Goal: Task Accomplishment & Management: Complete application form

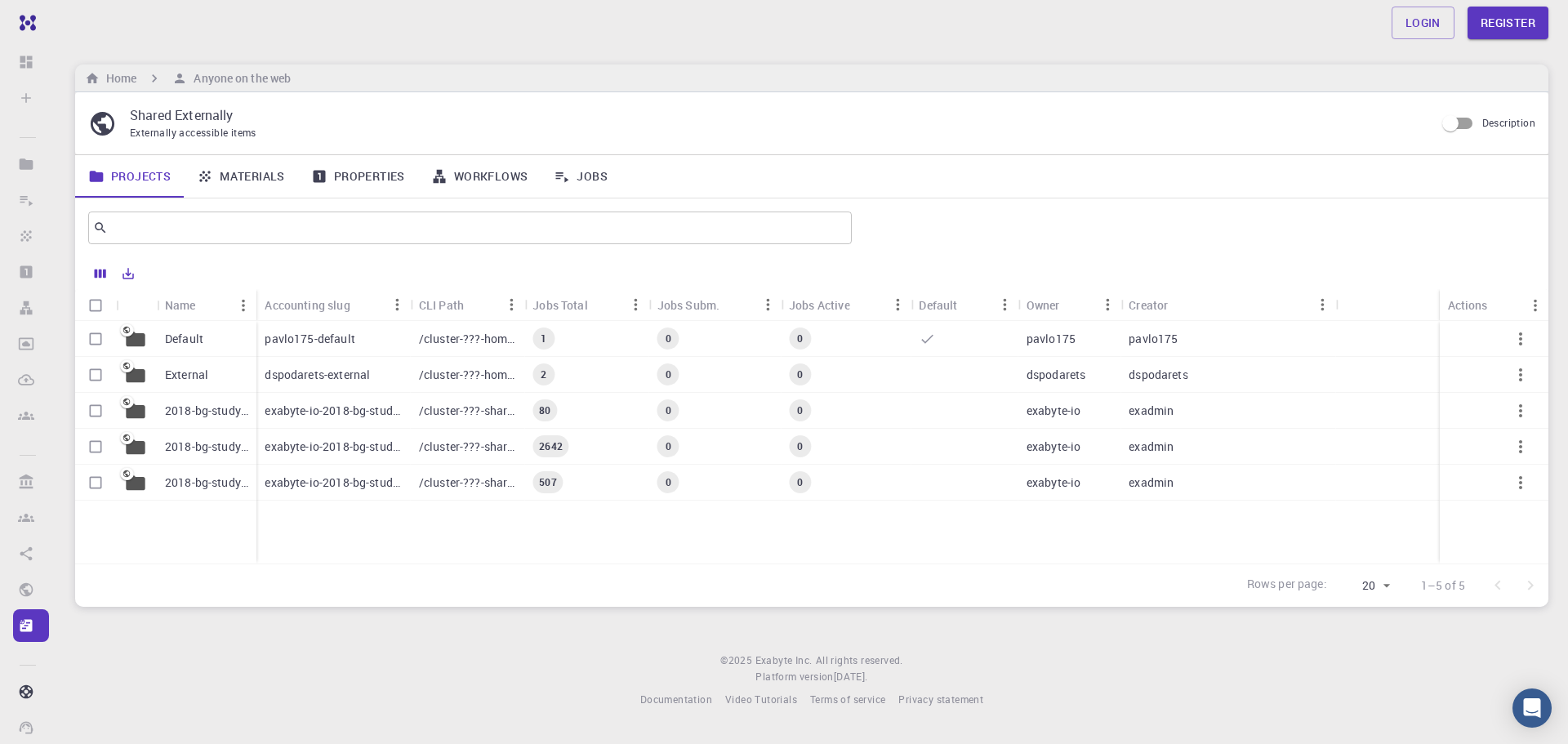
click at [311, 379] on p "dspodarets-external" at bounding box center [318, 375] width 106 height 17
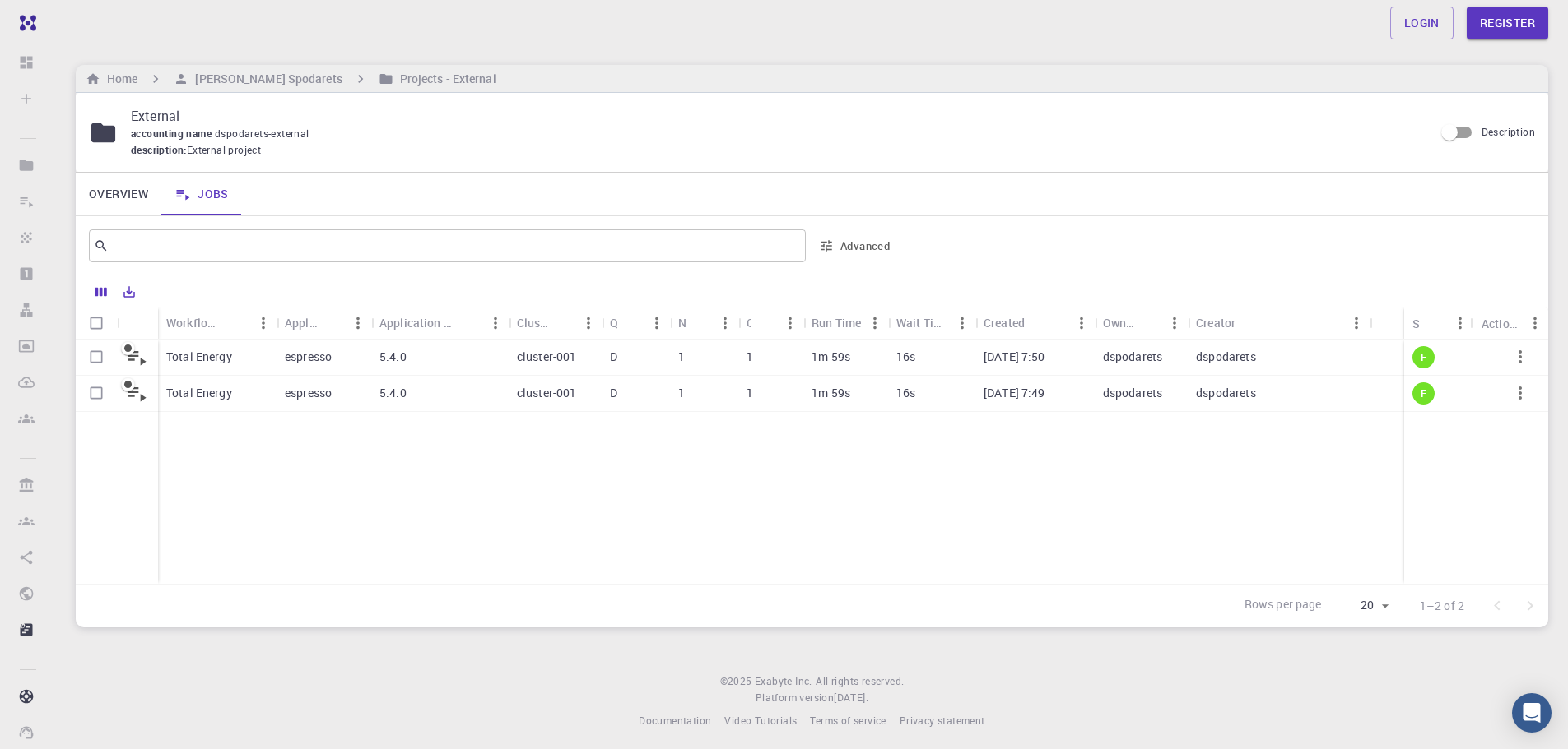
click at [206, 352] on p "Total Energy" at bounding box center [199, 356] width 66 height 17
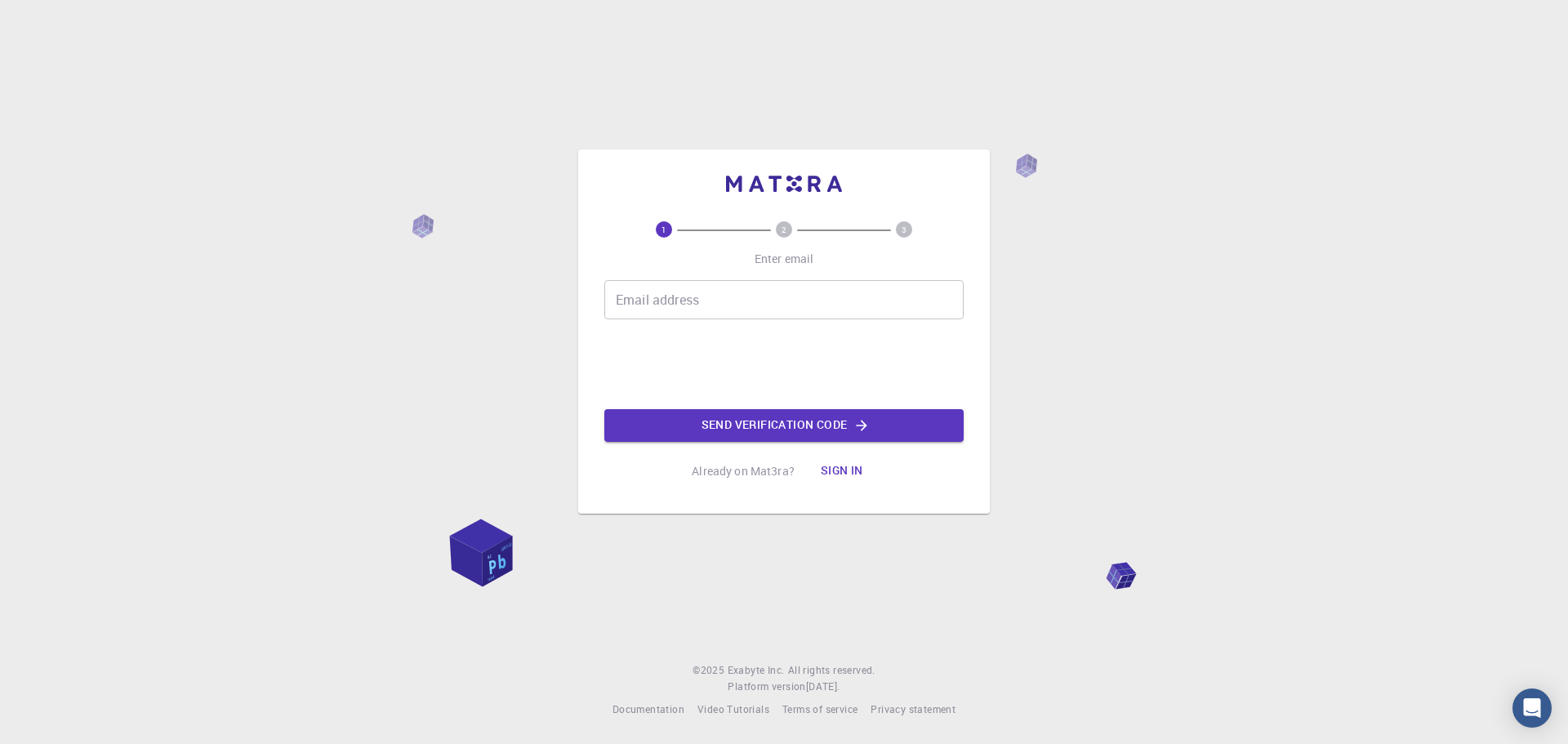
click at [642, 297] on input "Email address" at bounding box center [784, 299] width 359 height 40
type input "mhd.kshf@gmail.com"
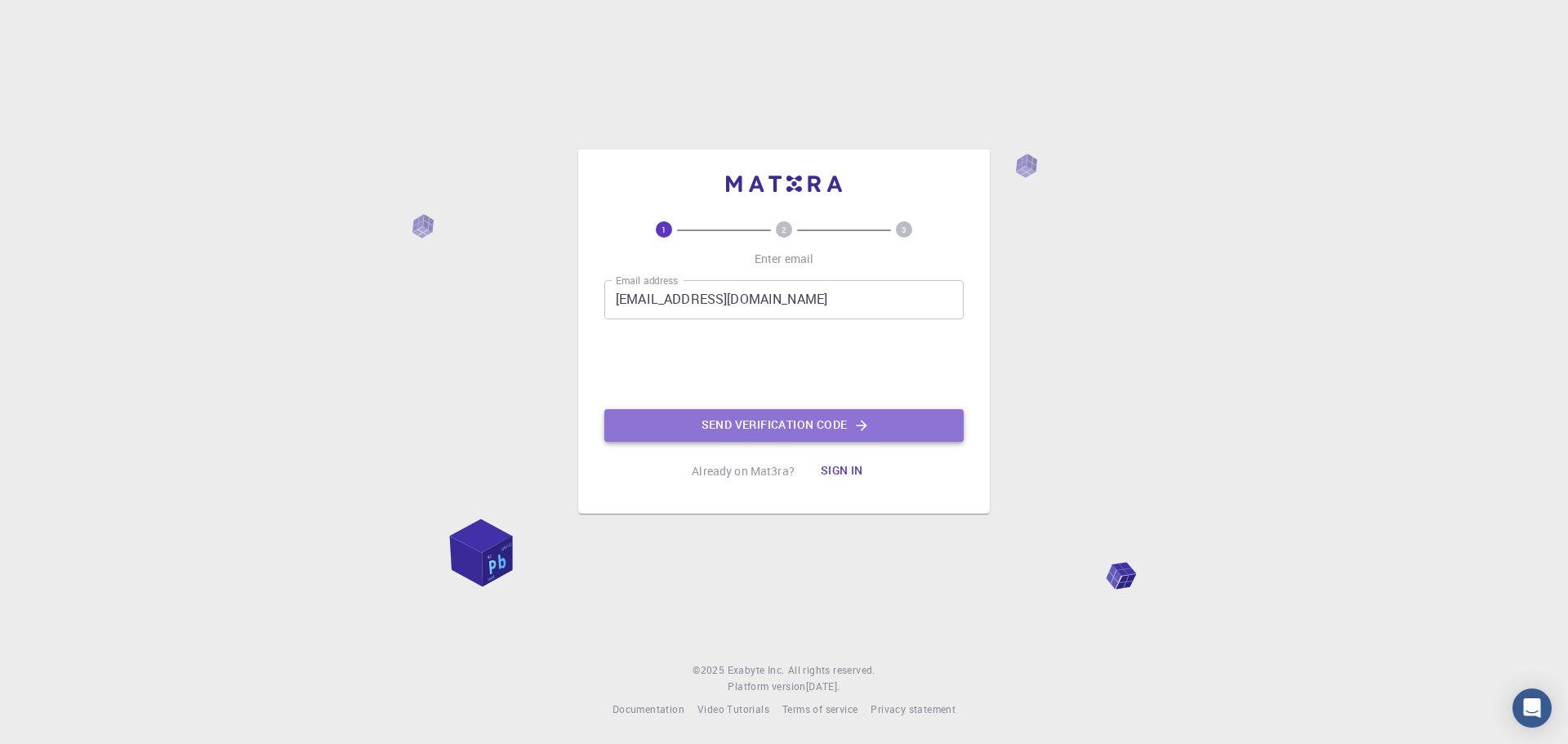
click at [713, 428] on button "Send verification code" at bounding box center [784, 425] width 359 height 33
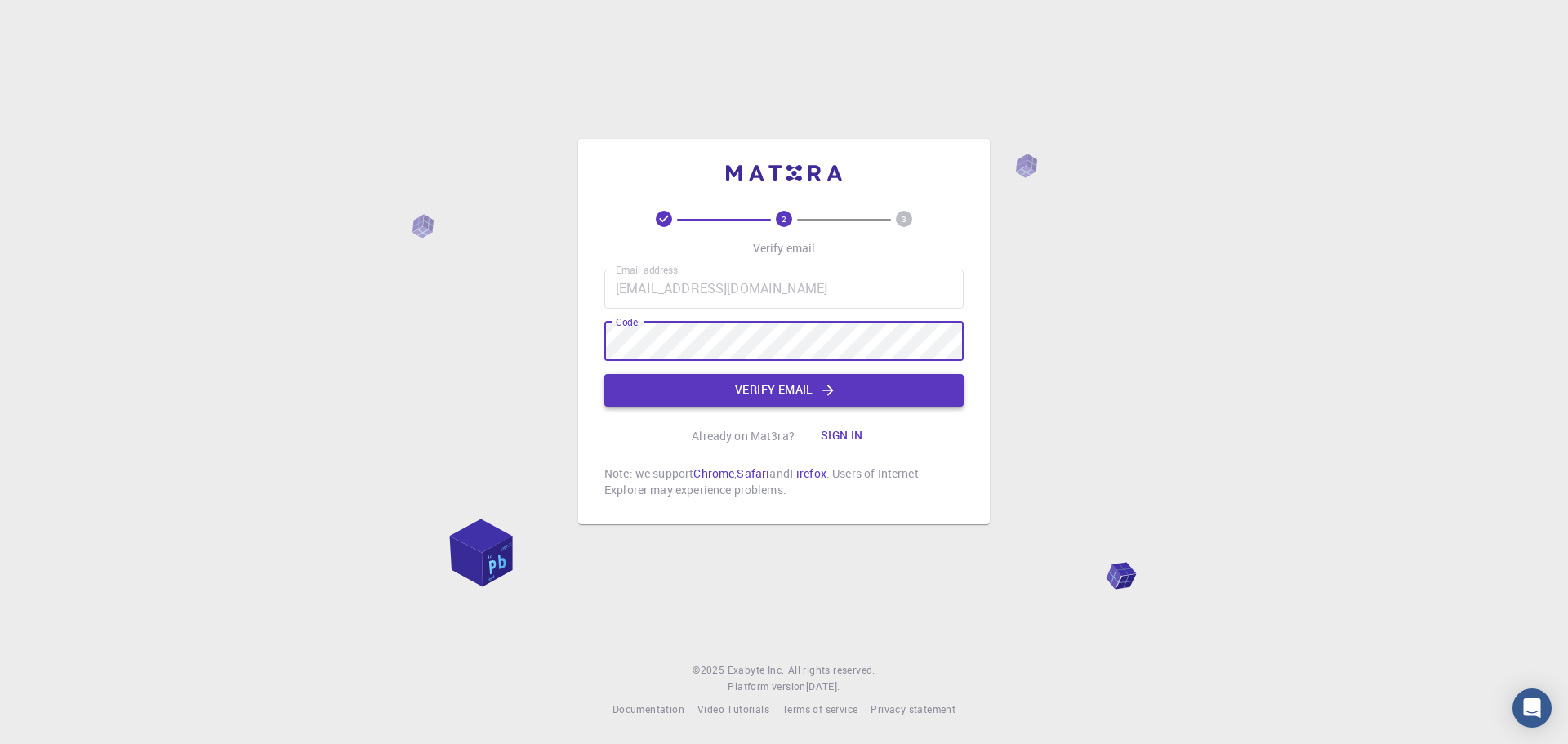
click at [670, 383] on button "Verify email" at bounding box center [784, 390] width 359 height 33
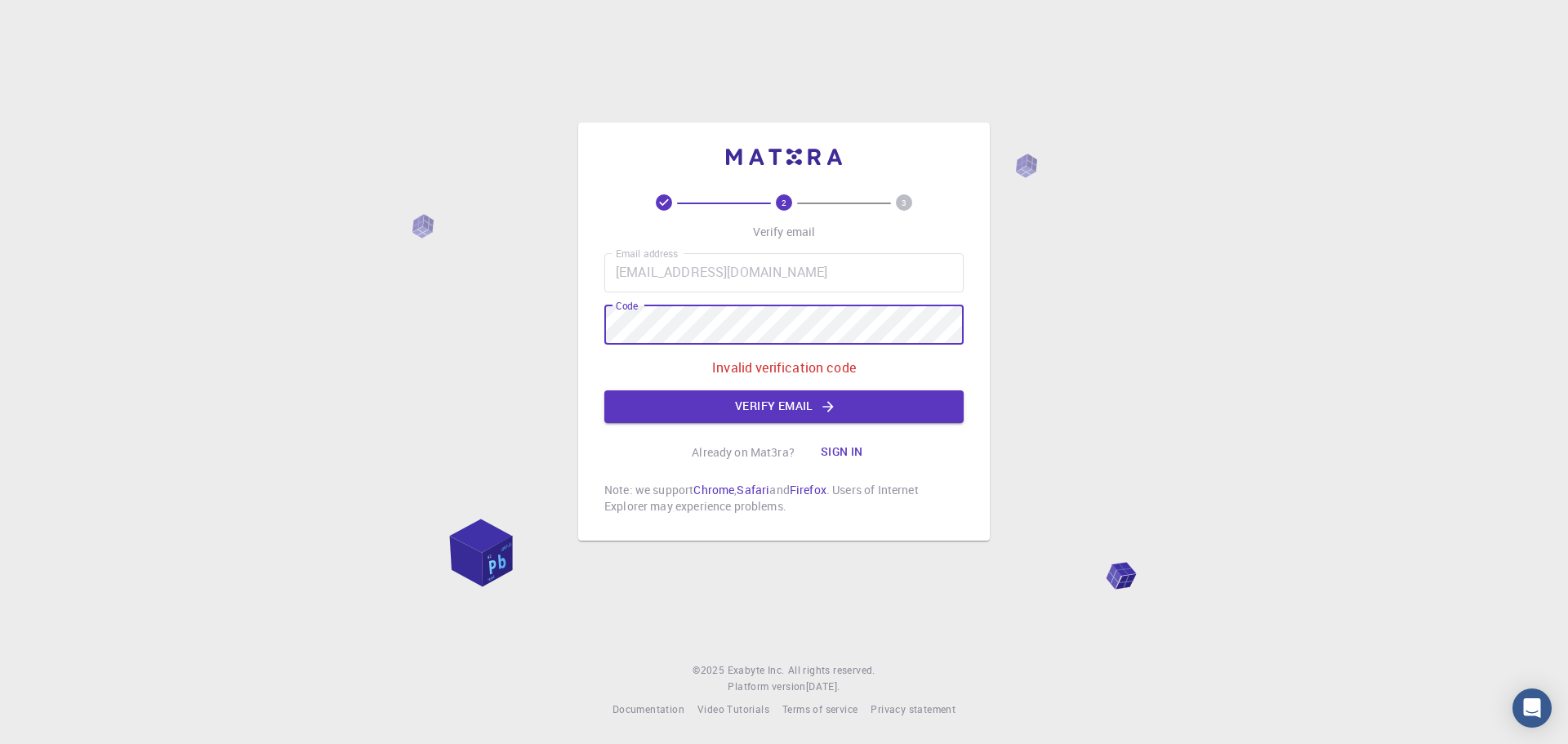
click at [595, 331] on div "2 3 Verify email Email address mhd.kshf@gmail.com Email address Code Code Inval…" at bounding box center [784, 331] width 412 height 418
click at [771, 418] on button "Verify email" at bounding box center [784, 407] width 359 height 33
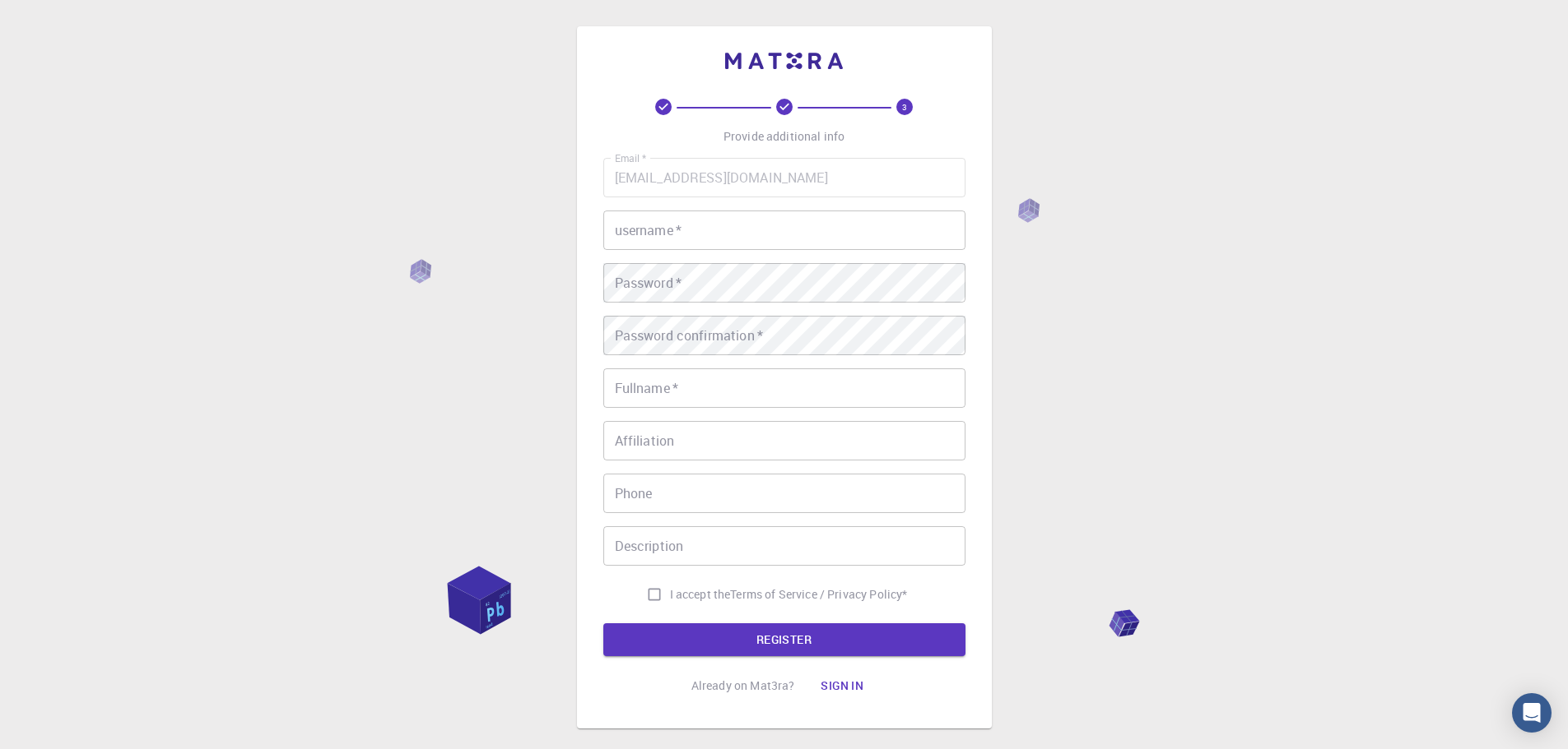
click at [630, 229] on input "username   *" at bounding box center [784, 230] width 362 height 40
type input "yahyakashif"
click at [678, 404] on input "Fullname   *" at bounding box center [784, 388] width 362 height 40
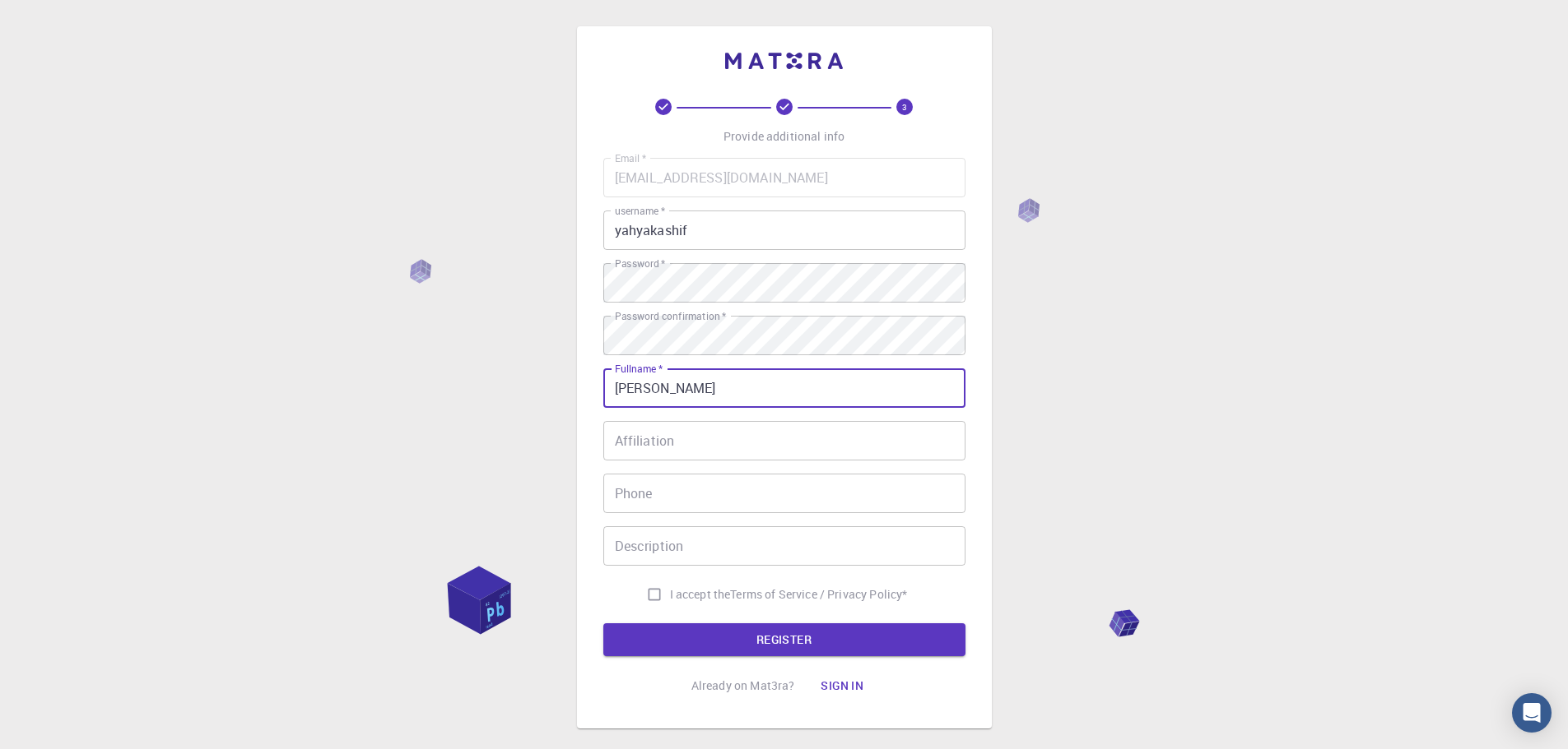
type input "MOHAMMAD KASHIF"
click at [523, 422] on div "3 Provide additional info Email   * mhd.kshf@gmail.com Email   * username   * y…" at bounding box center [784, 418] width 1568 height 838
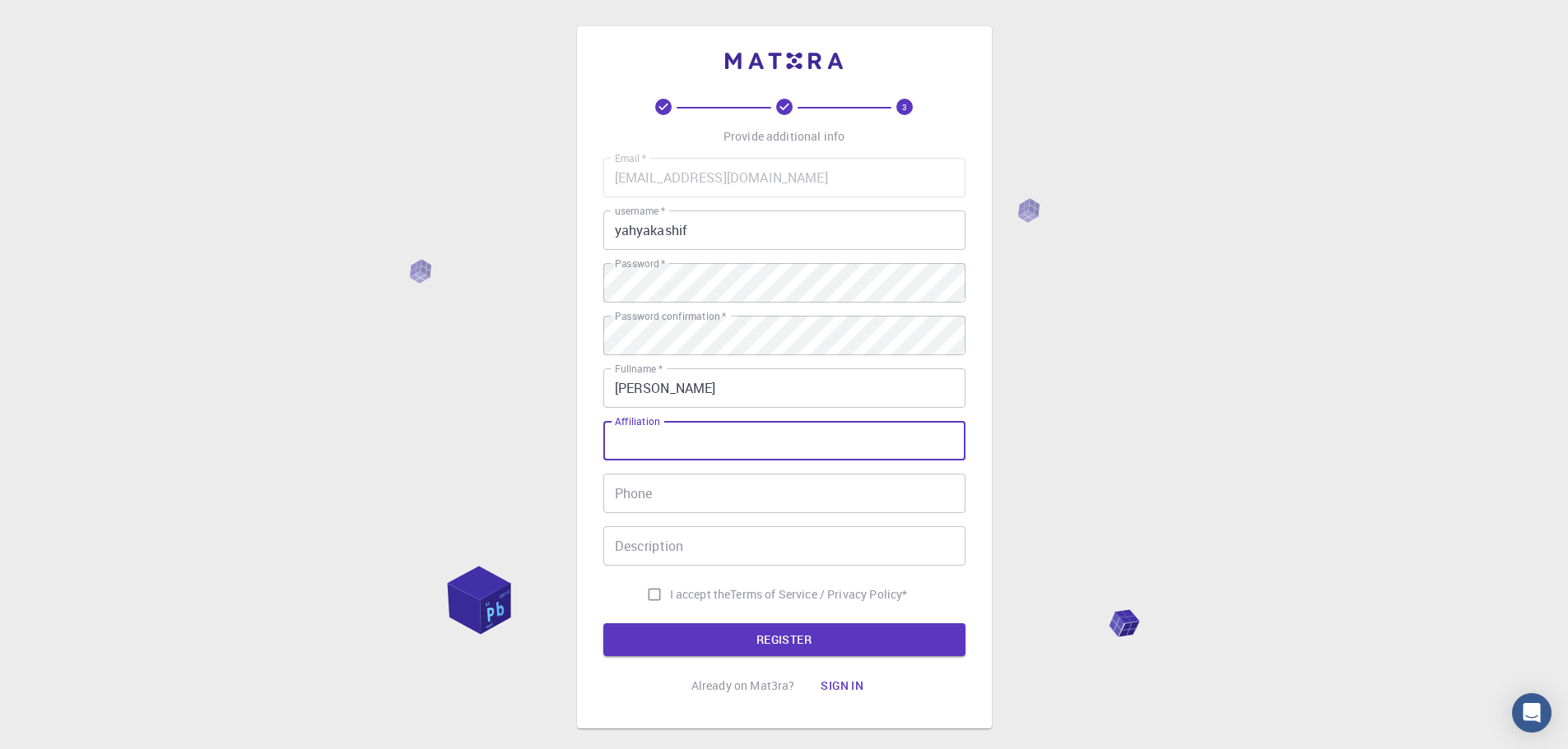
click at [654, 446] on input "Affiliation" at bounding box center [784, 441] width 362 height 40
click at [648, 488] on input "Phone" at bounding box center [784, 493] width 362 height 40
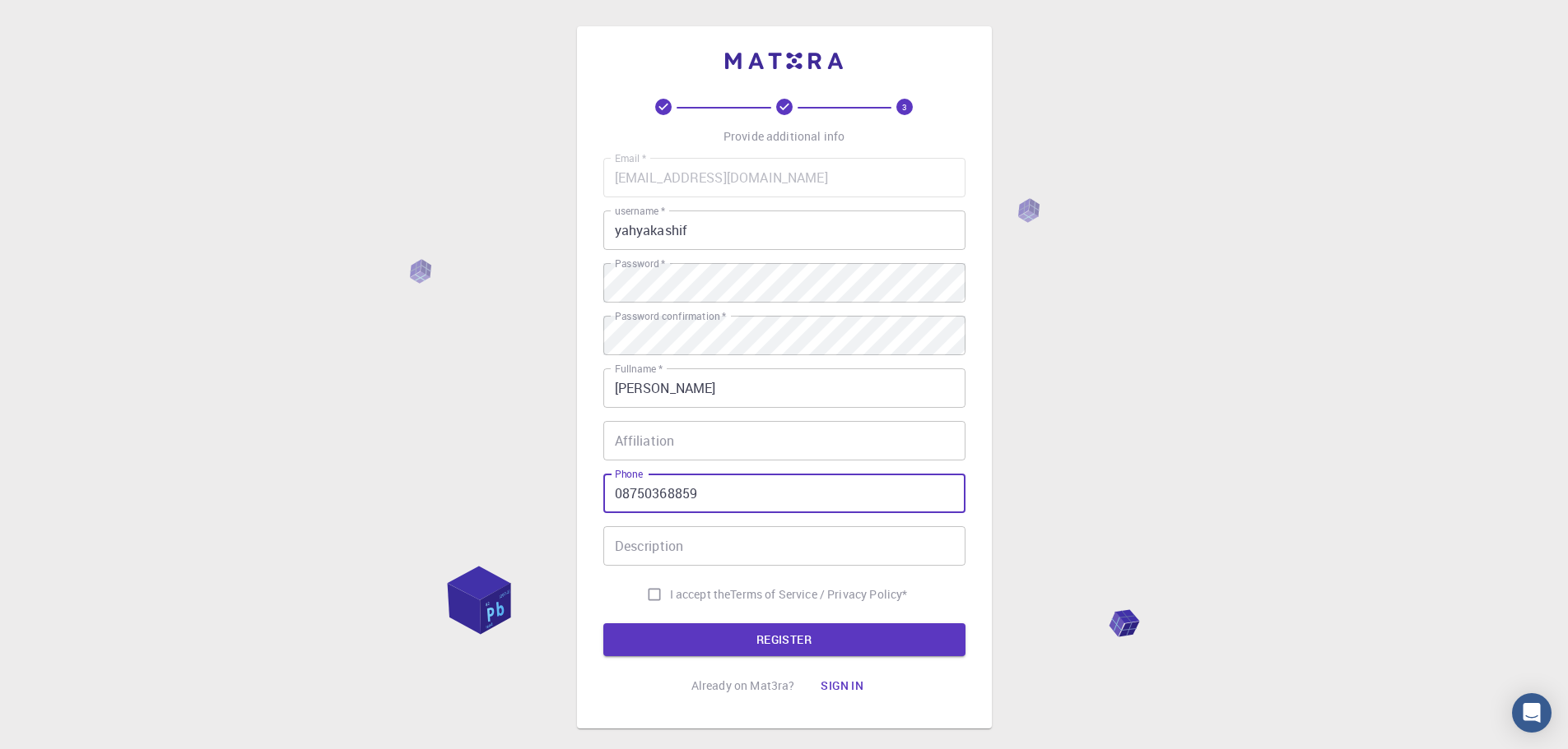
drag, startPoint x: 622, startPoint y: 501, endPoint x: 584, endPoint y: 501, distance: 38.0
click at [584, 501] on div "3 Provide additional info Email   * mhd.kshf@gmail.com Email   * username   * y…" at bounding box center [784, 378] width 415 height 702
type input "+918750368859"
click at [636, 542] on input "Description" at bounding box center [784, 546] width 362 height 40
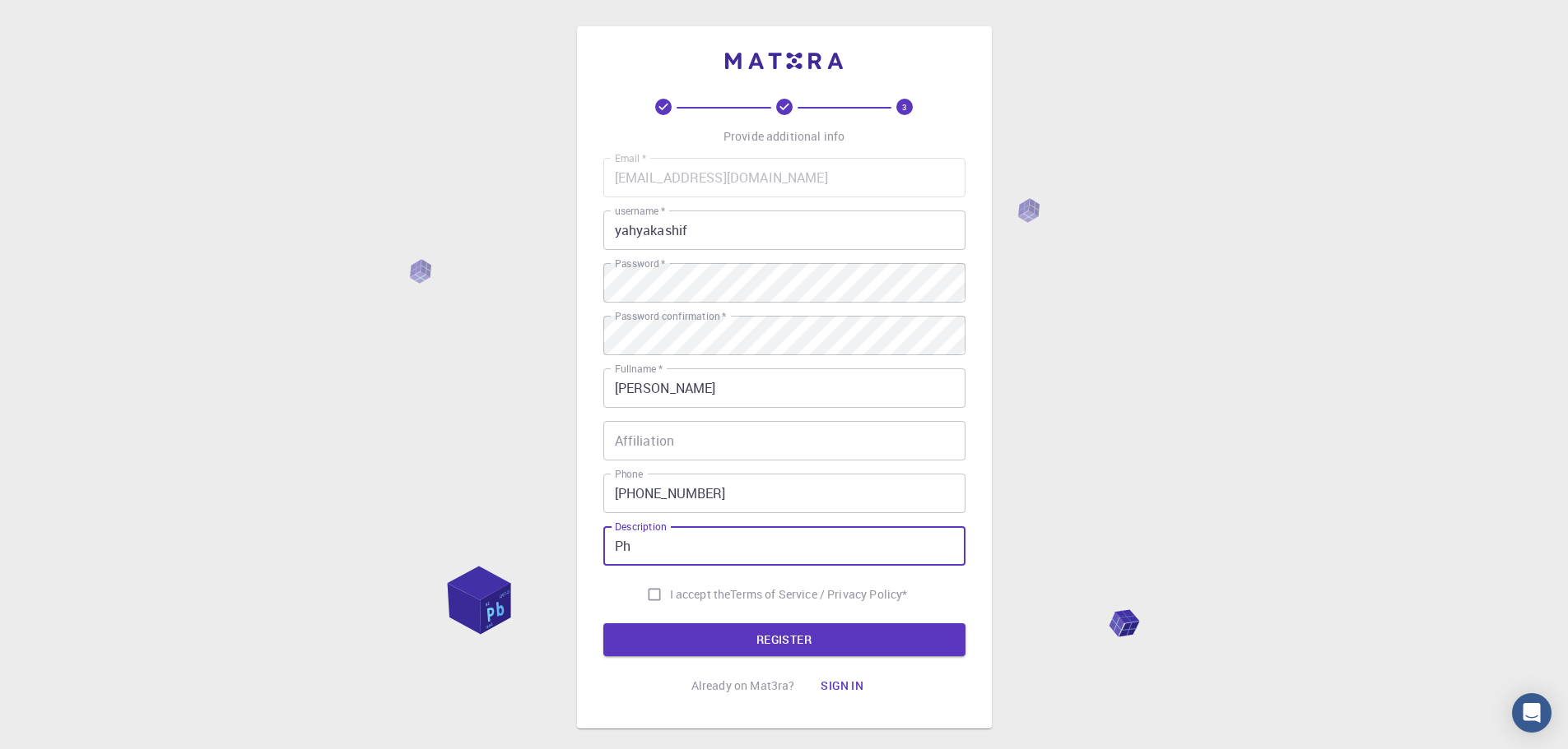
type input "P"
type input "Research Professor"
click at [650, 595] on input "I accept the Terms of Service / Privacy Policy *" at bounding box center [654, 594] width 31 height 31
checkbox input "true"
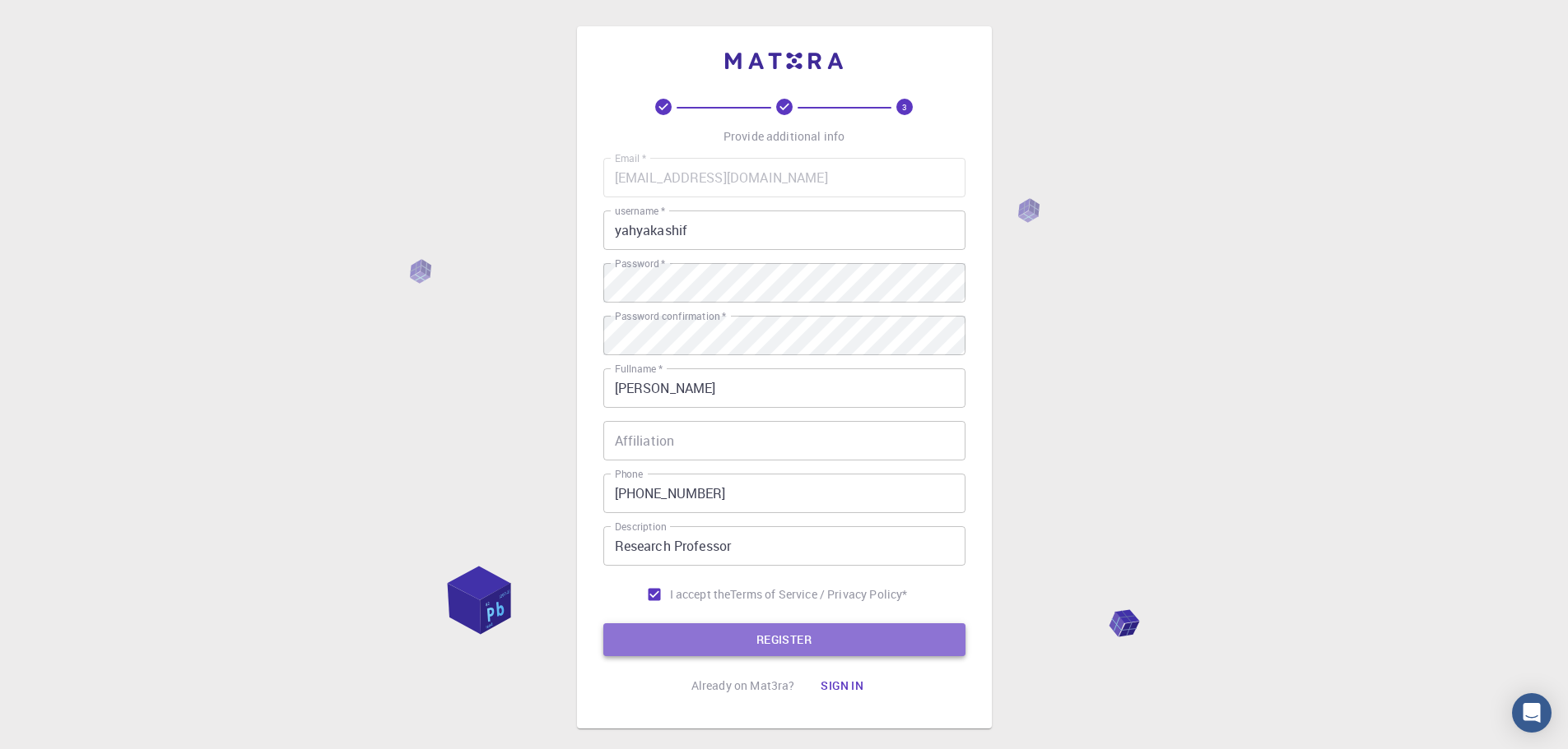
click at [675, 641] on button "REGISTER" at bounding box center [784, 639] width 362 height 33
